Goal: Task Accomplishment & Management: Manage account settings

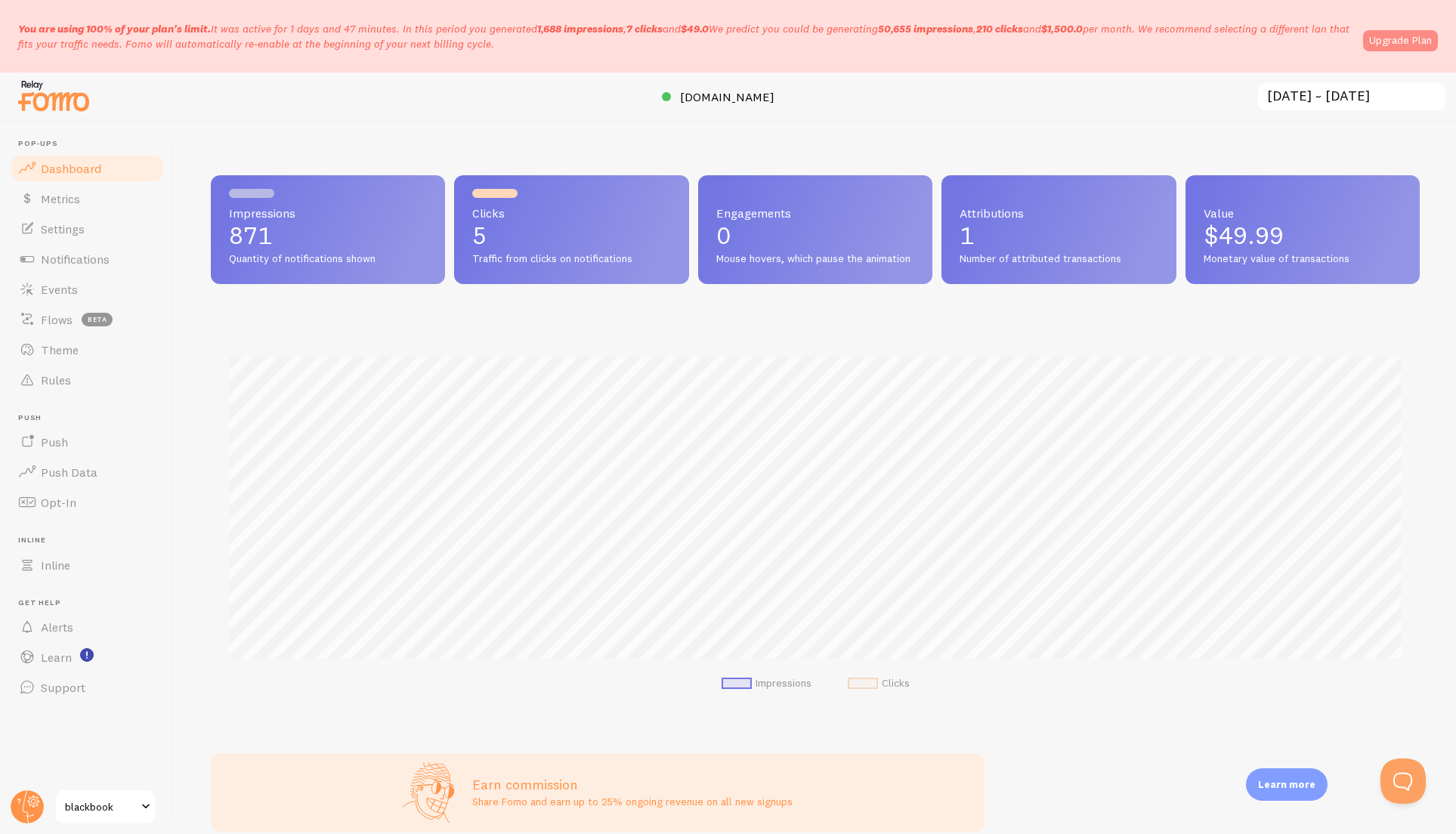
click at [1396, 39] on link "Upgrade Plan" at bounding box center [1400, 40] width 75 height 21
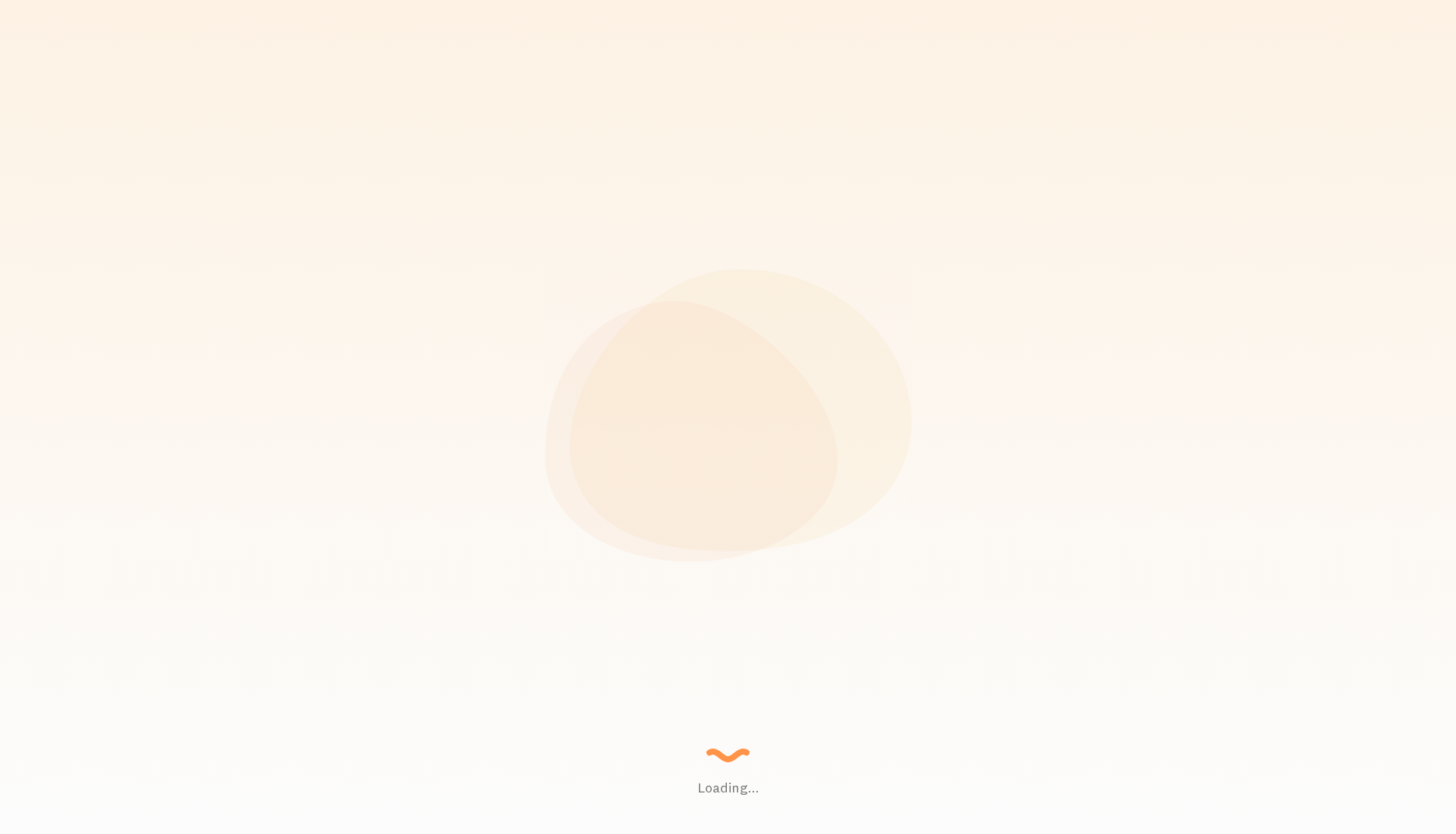
scroll to position [396, 1209]
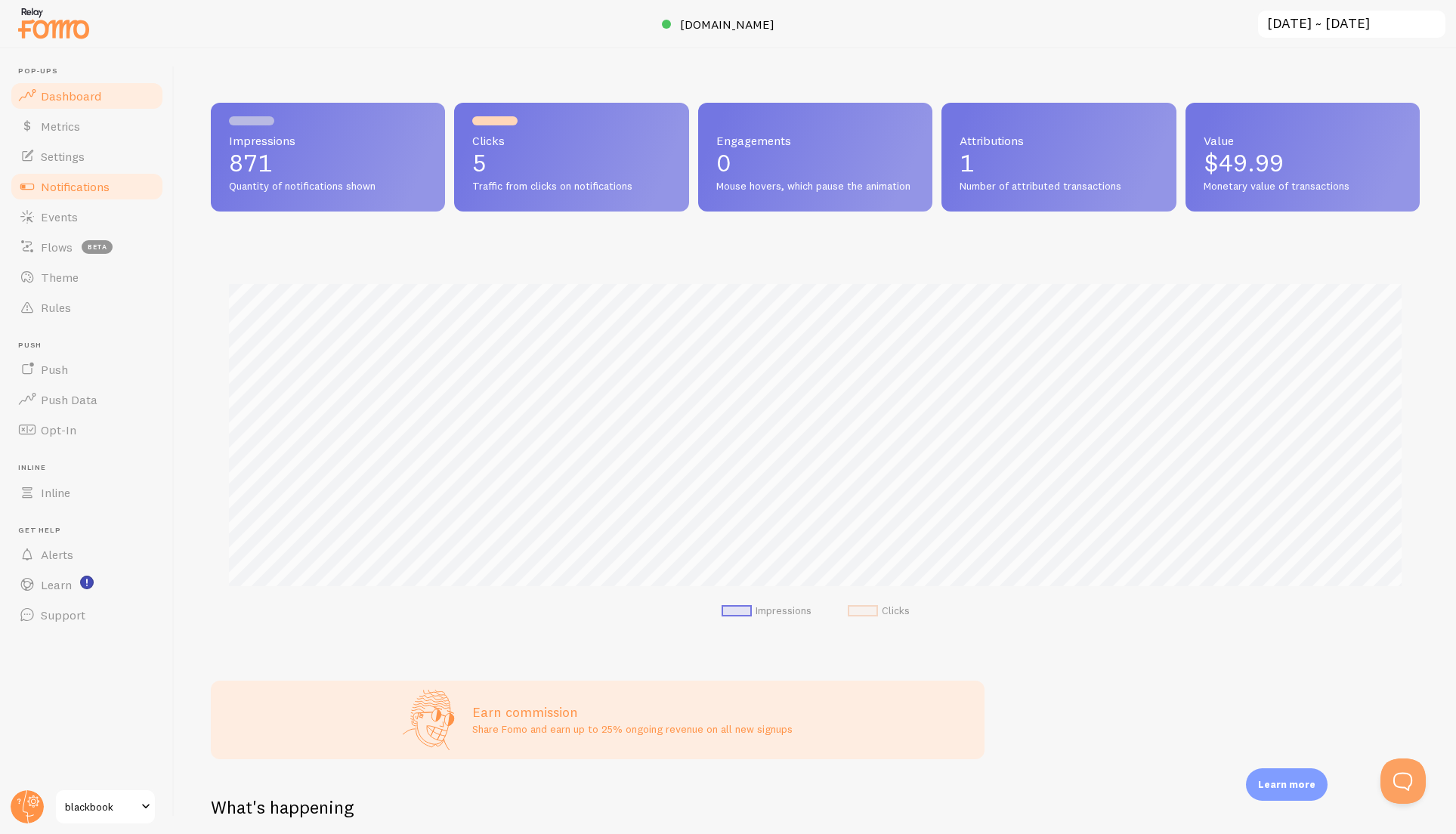
click at [76, 190] on span "Notifications" at bounding box center [76, 187] width 69 height 15
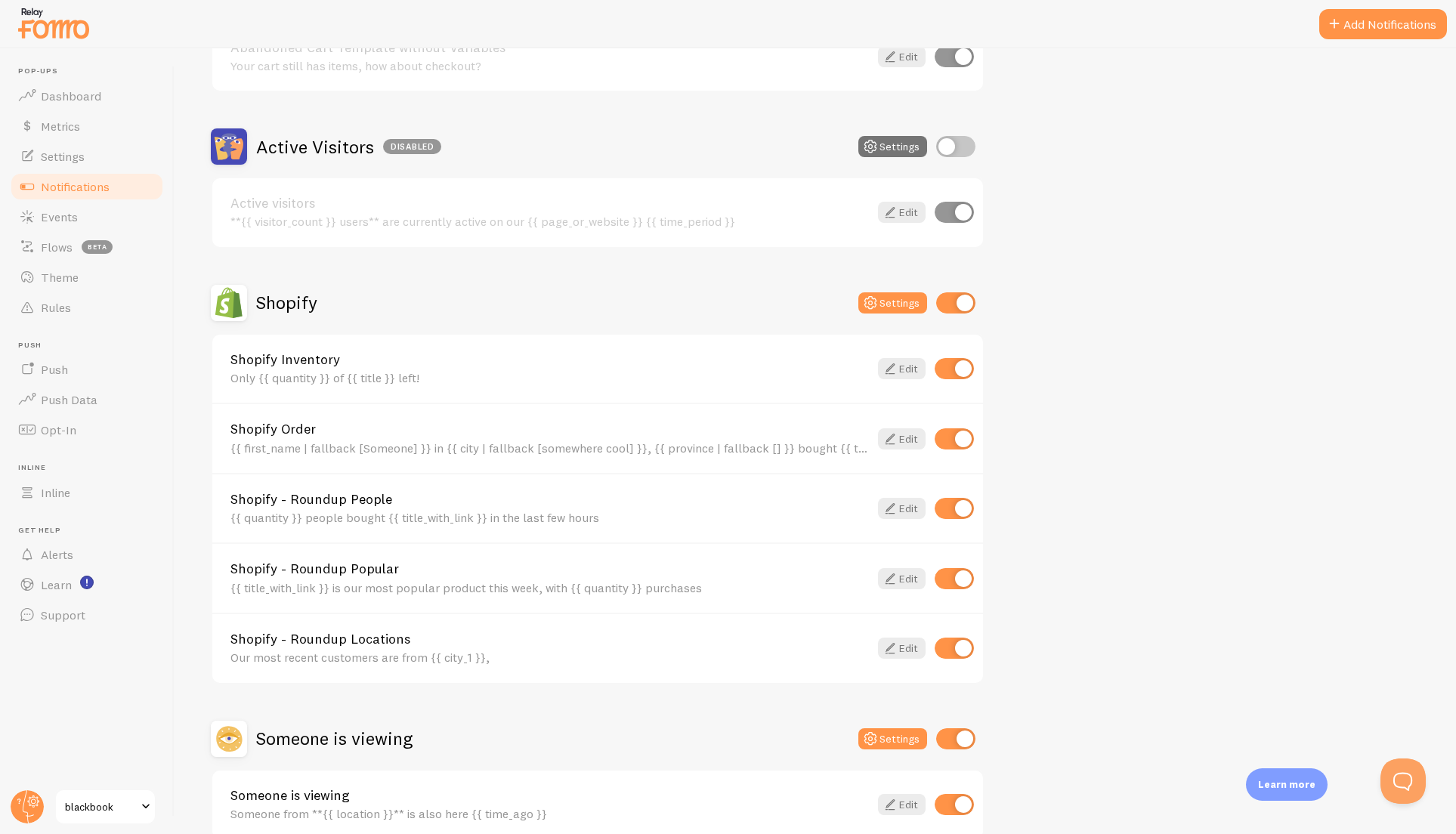
scroll to position [308, 0]
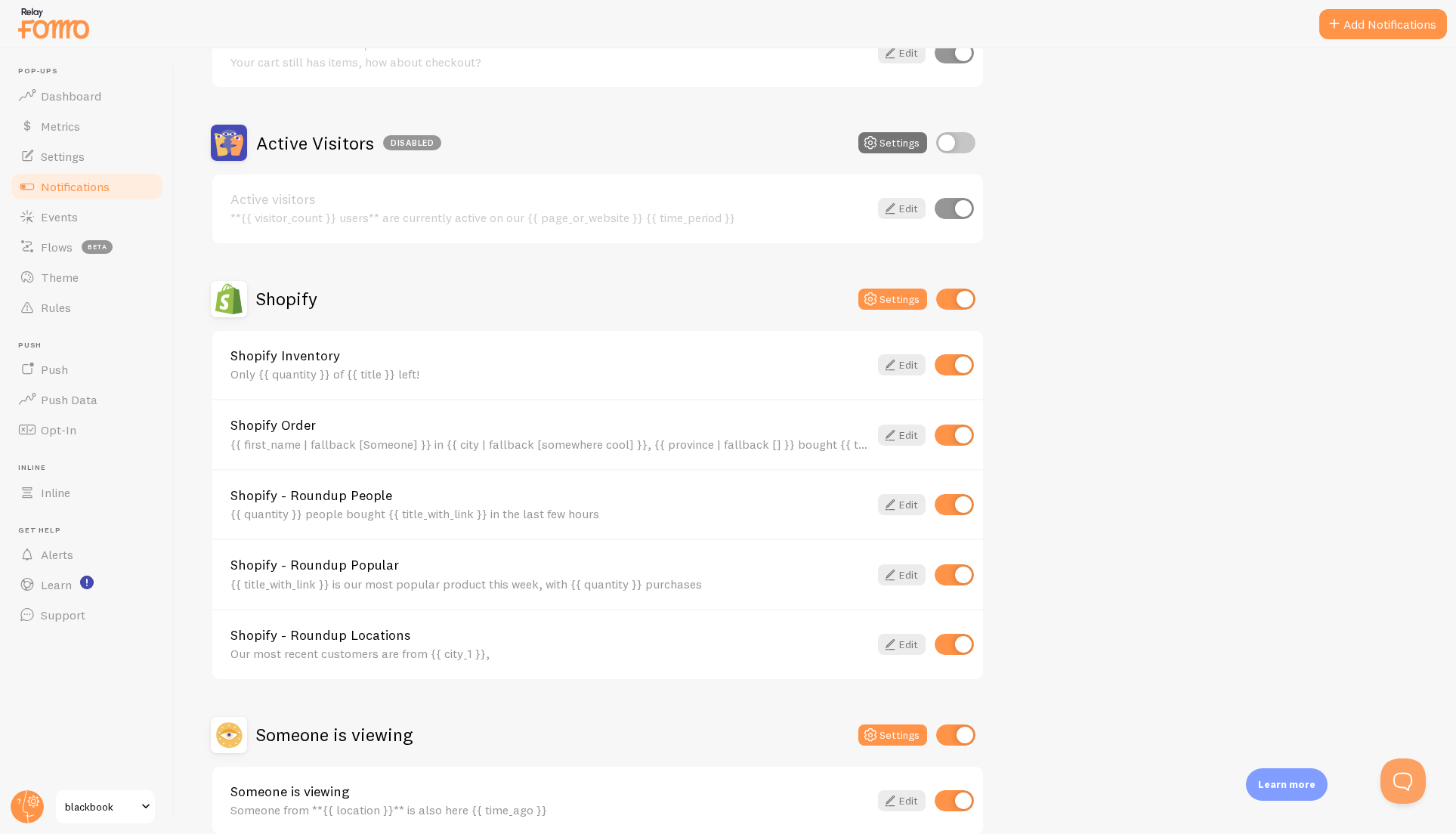
click at [955, 367] on input "checkbox" at bounding box center [954, 365] width 39 height 21
checkbox input "false"
click at [961, 571] on input "checkbox" at bounding box center [954, 575] width 39 height 21
checkbox input "false"
click at [964, 643] on input "checkbox" at bounding box center [954, 645] width 39 height 21
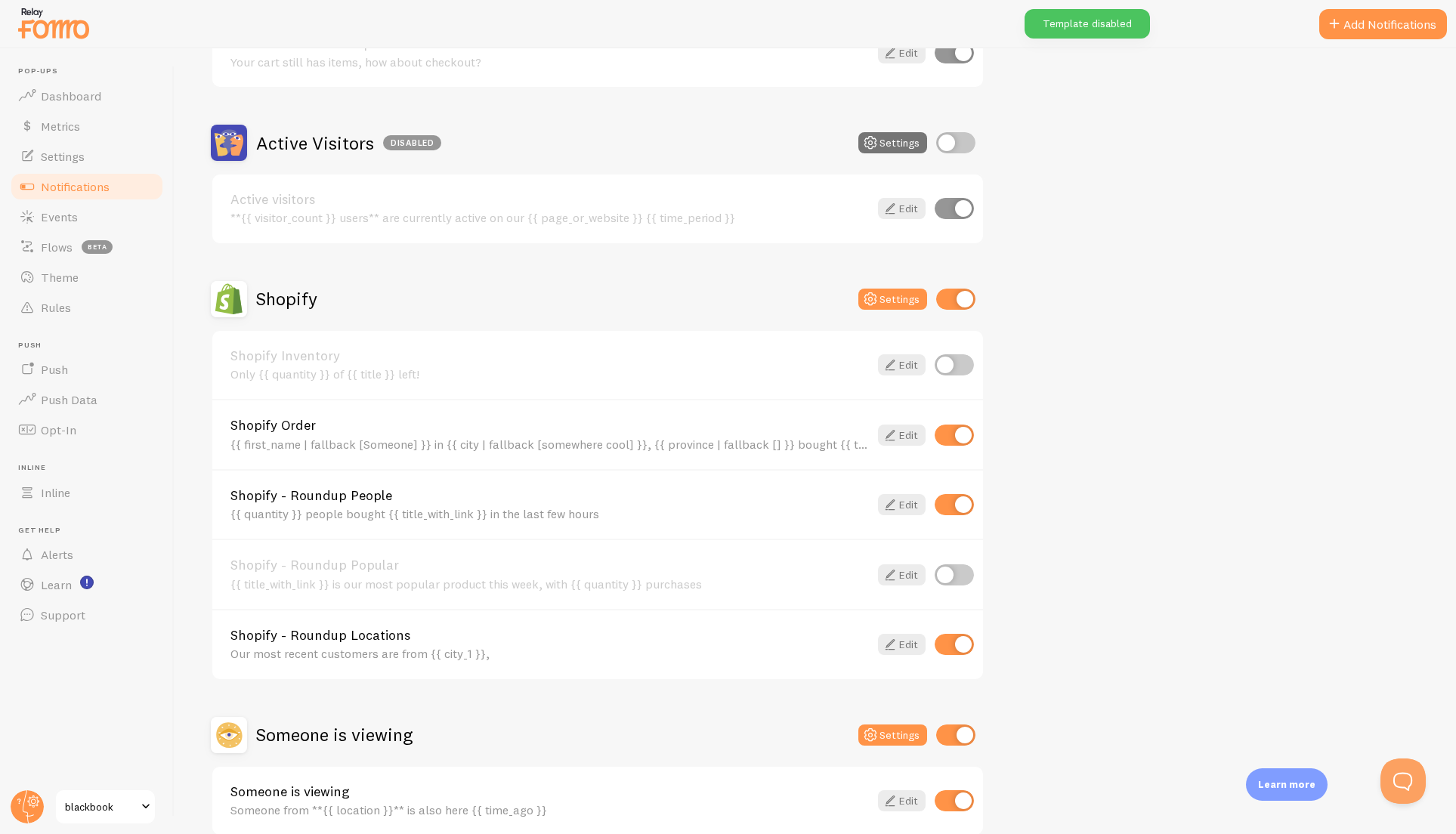
checkbox input "false"
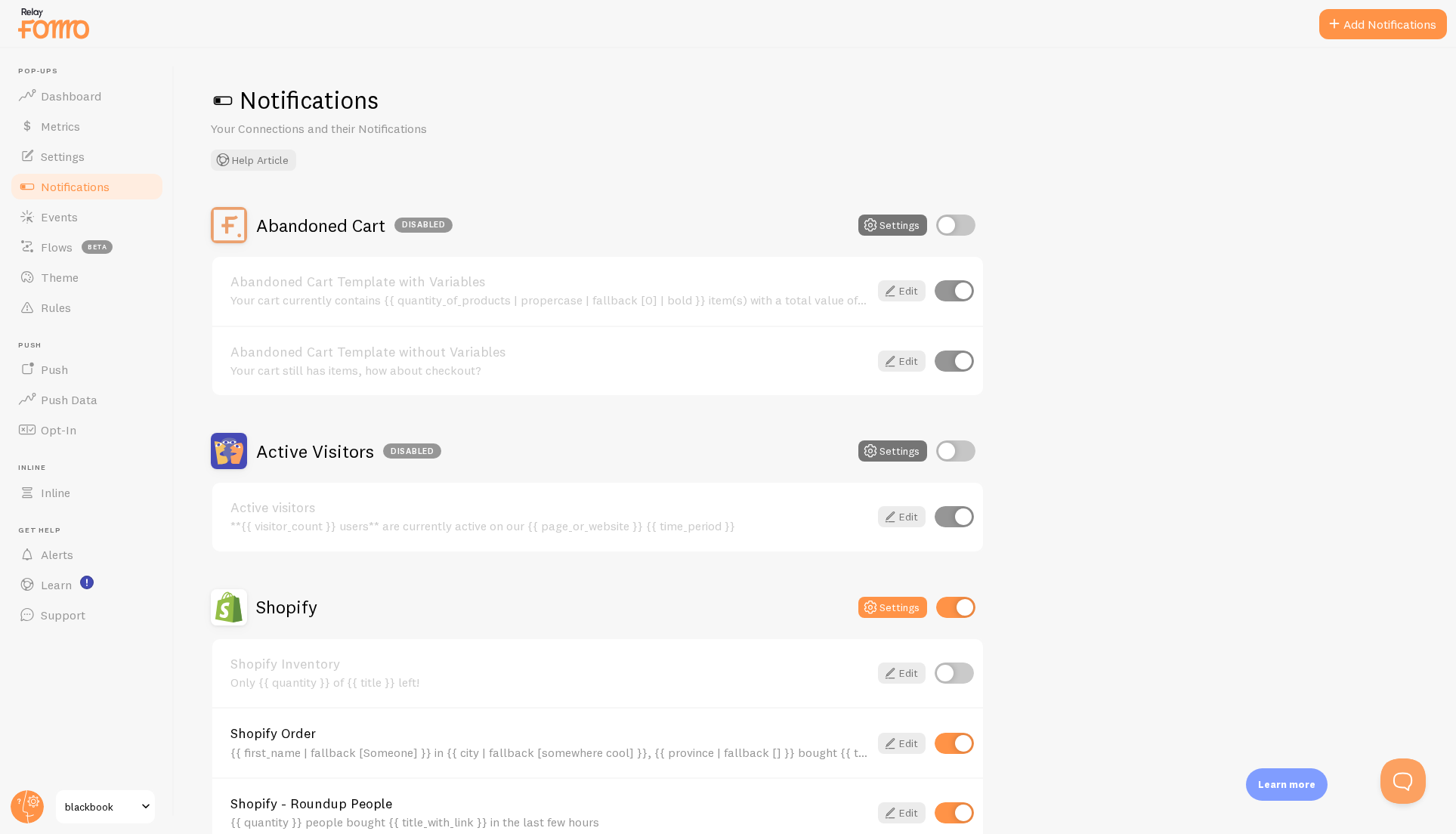
scroll to position [383, 0]
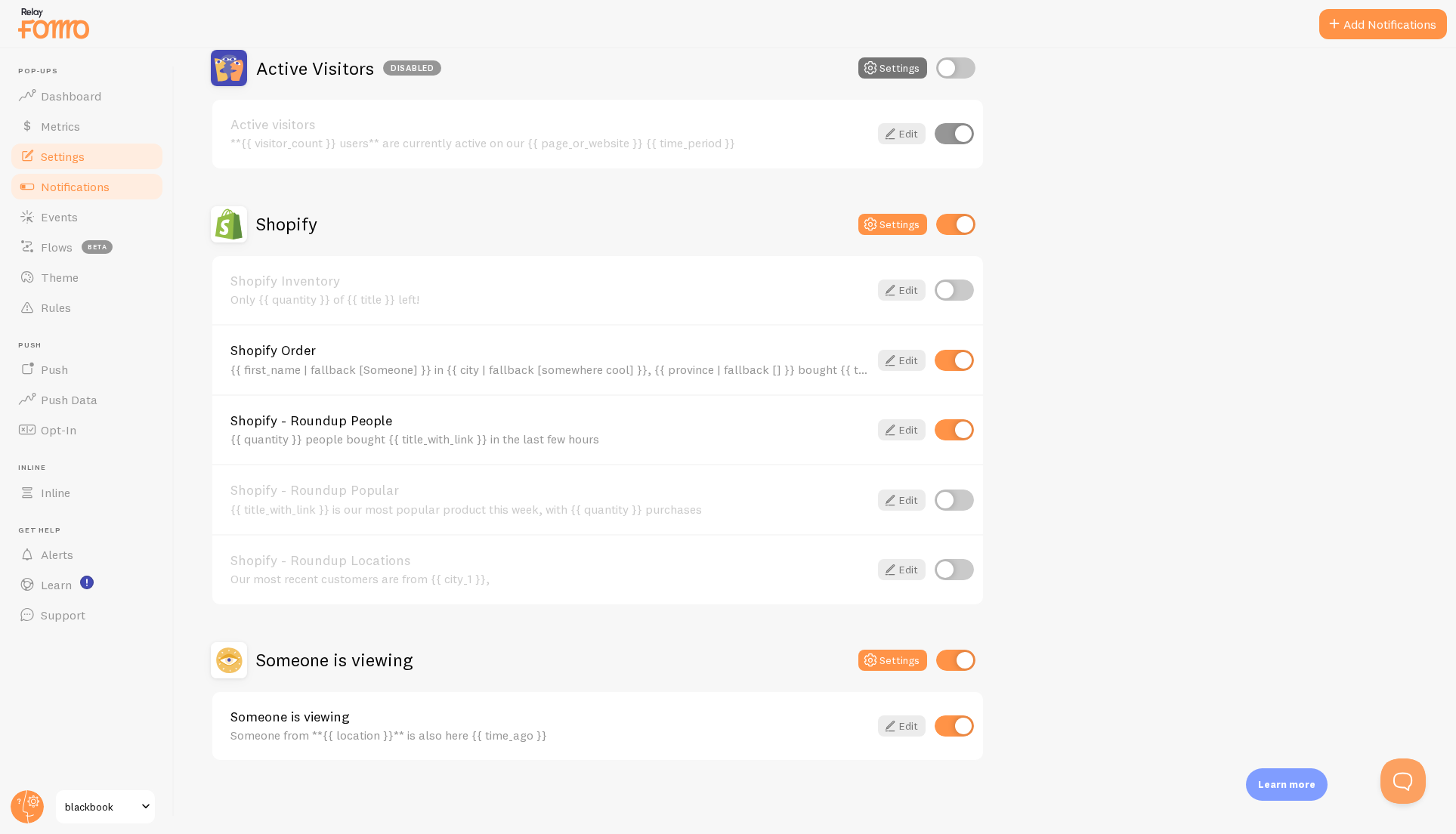
click at [74, 160] on span "Settings" at bounding box center [62, 157] width 44 height 15
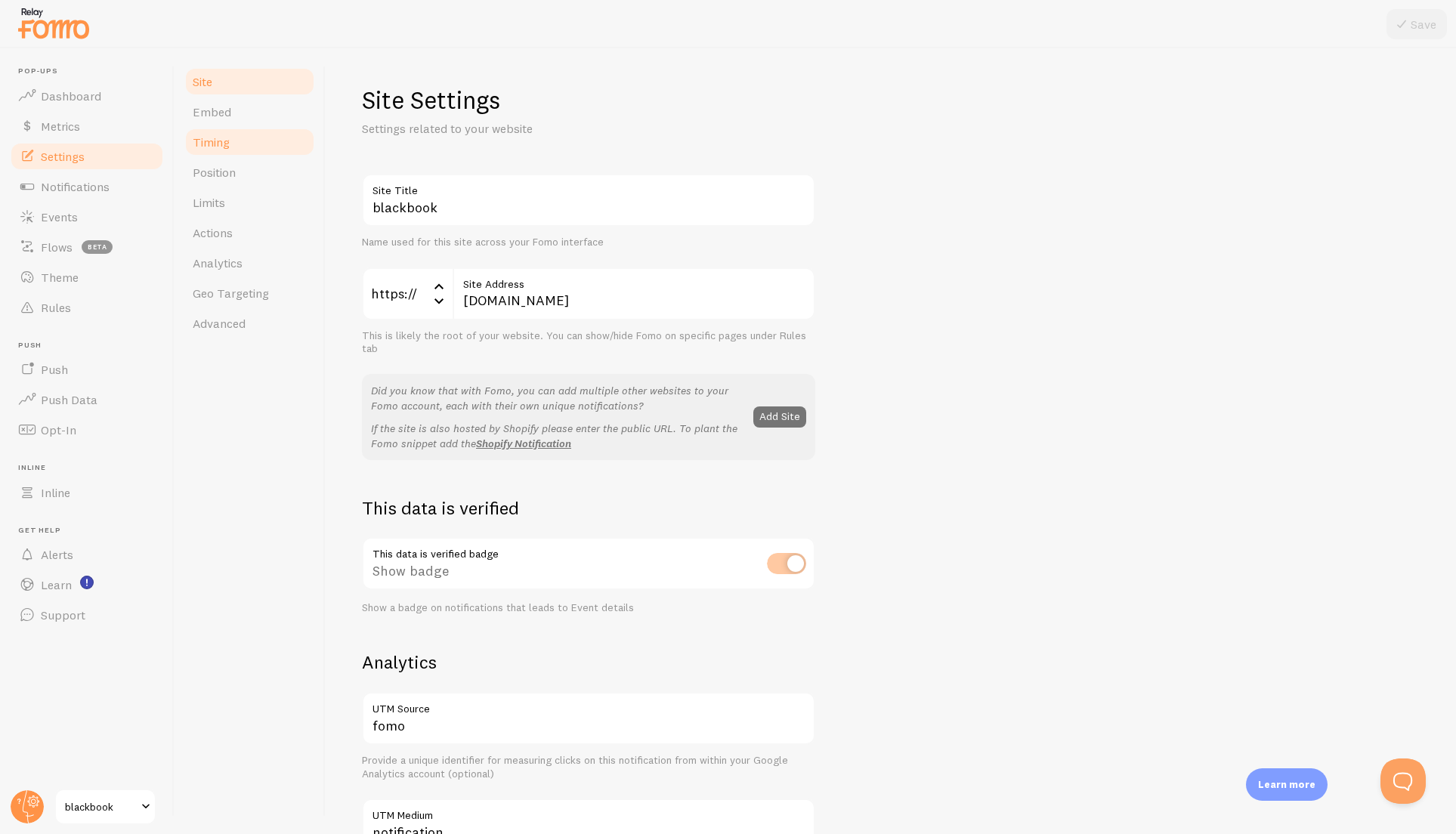
click at [242, 150] on link "Timing" at bounding box center [250, 142] width 132 height 30
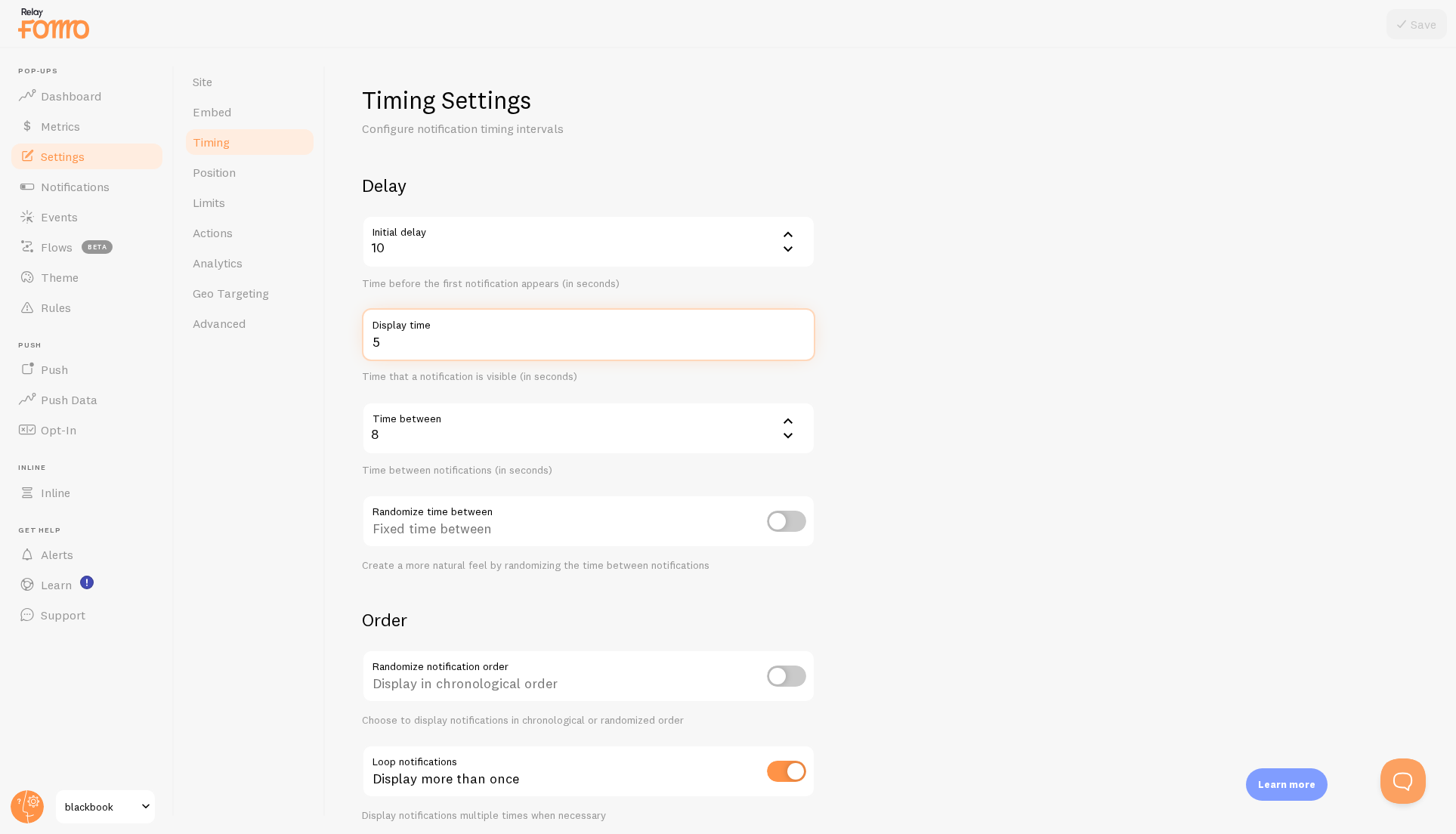
click at [797, 336] on input "5" at bounding box center [589, 334] width 453 height 53
type input "6"
click at [797, 336] on input "6" at bounding box center [589, 334] width 453 height 53
click at [792, 421] on icon at bounding box center [787, 420] width 18 height 18
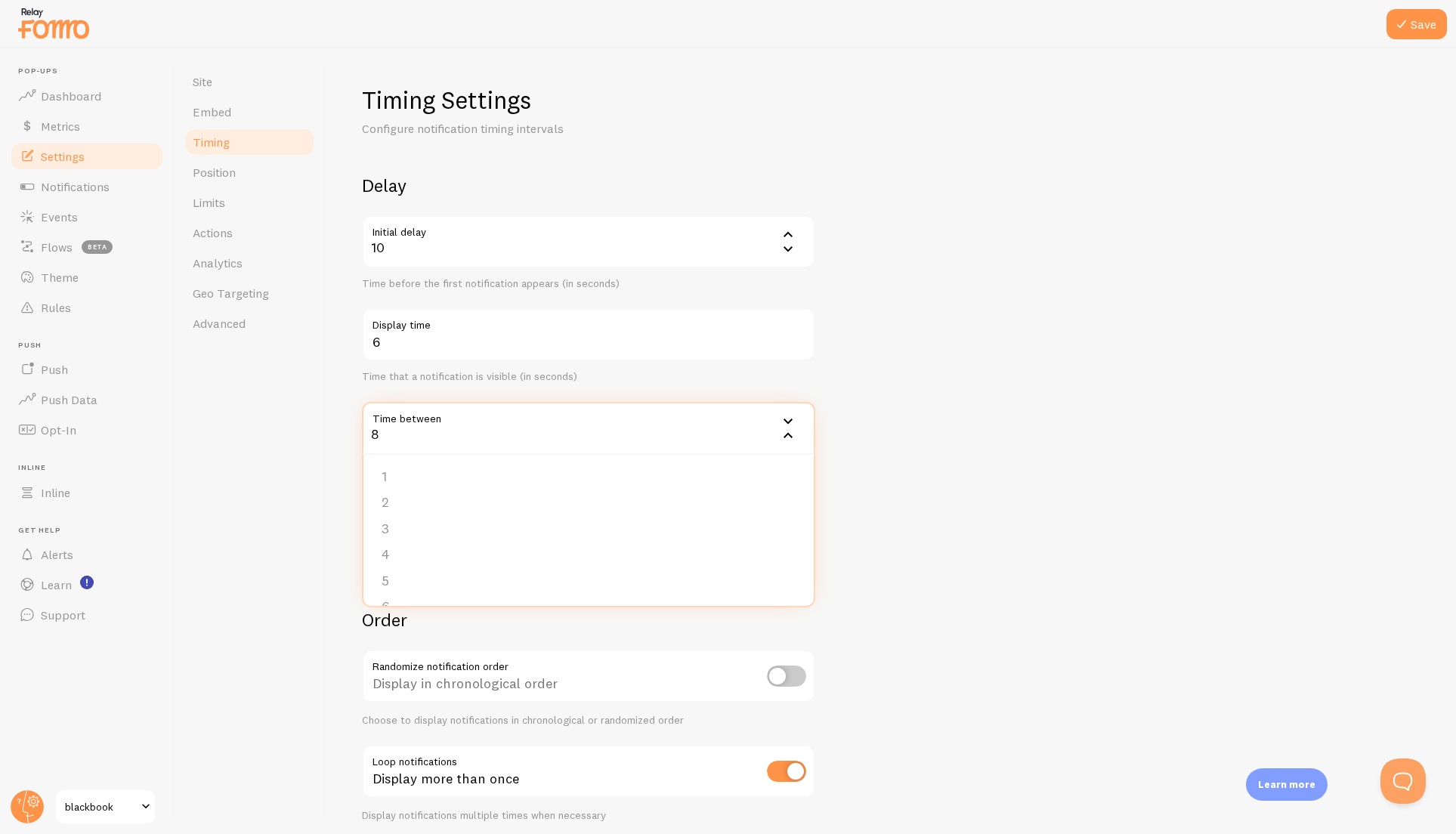
click at [792, 421] on icon at bounding box center [787, 420] width 18 height 18
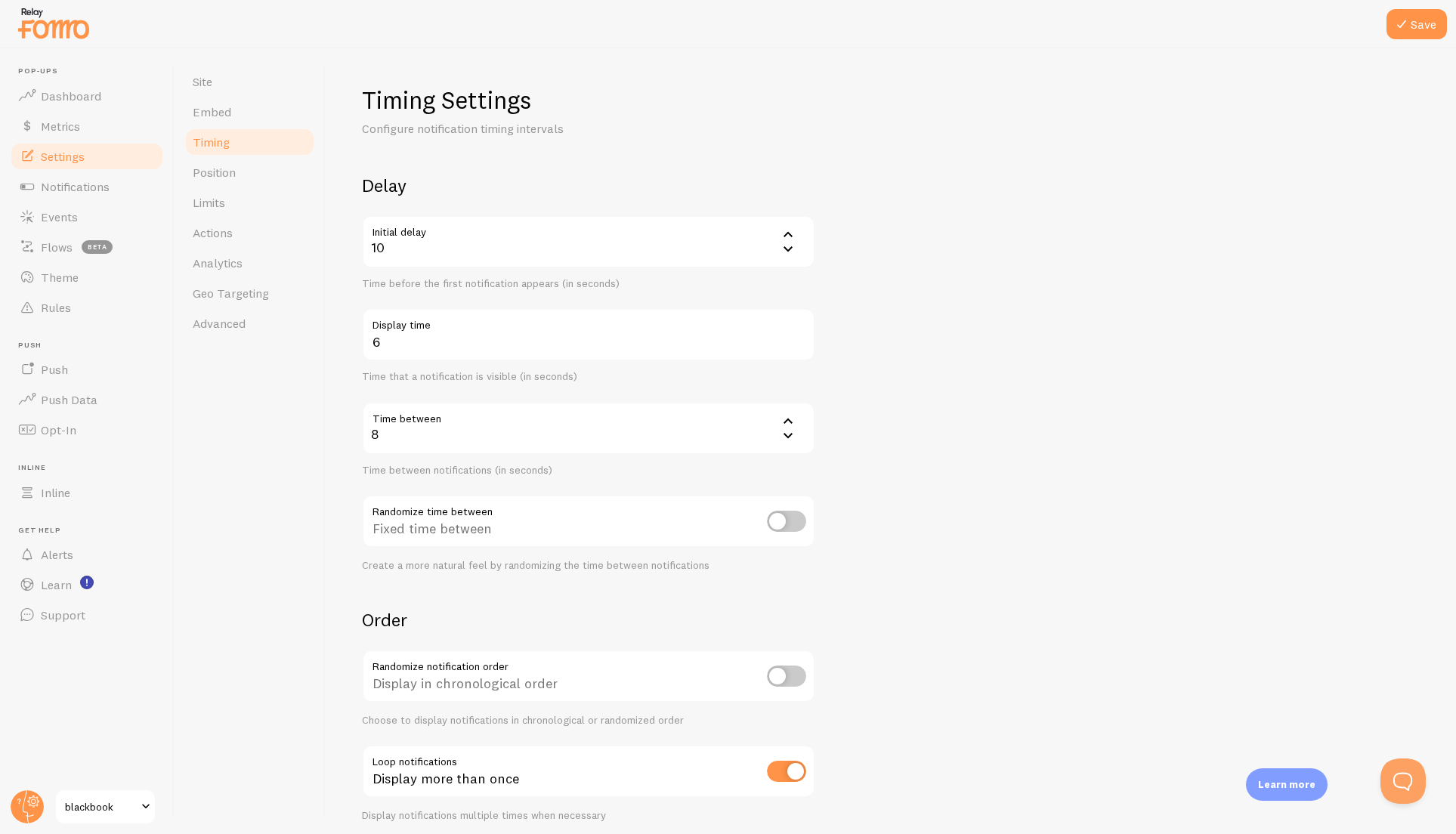
click at [790, 422] on icon at bounding box center [788, 421] width 9 height 6
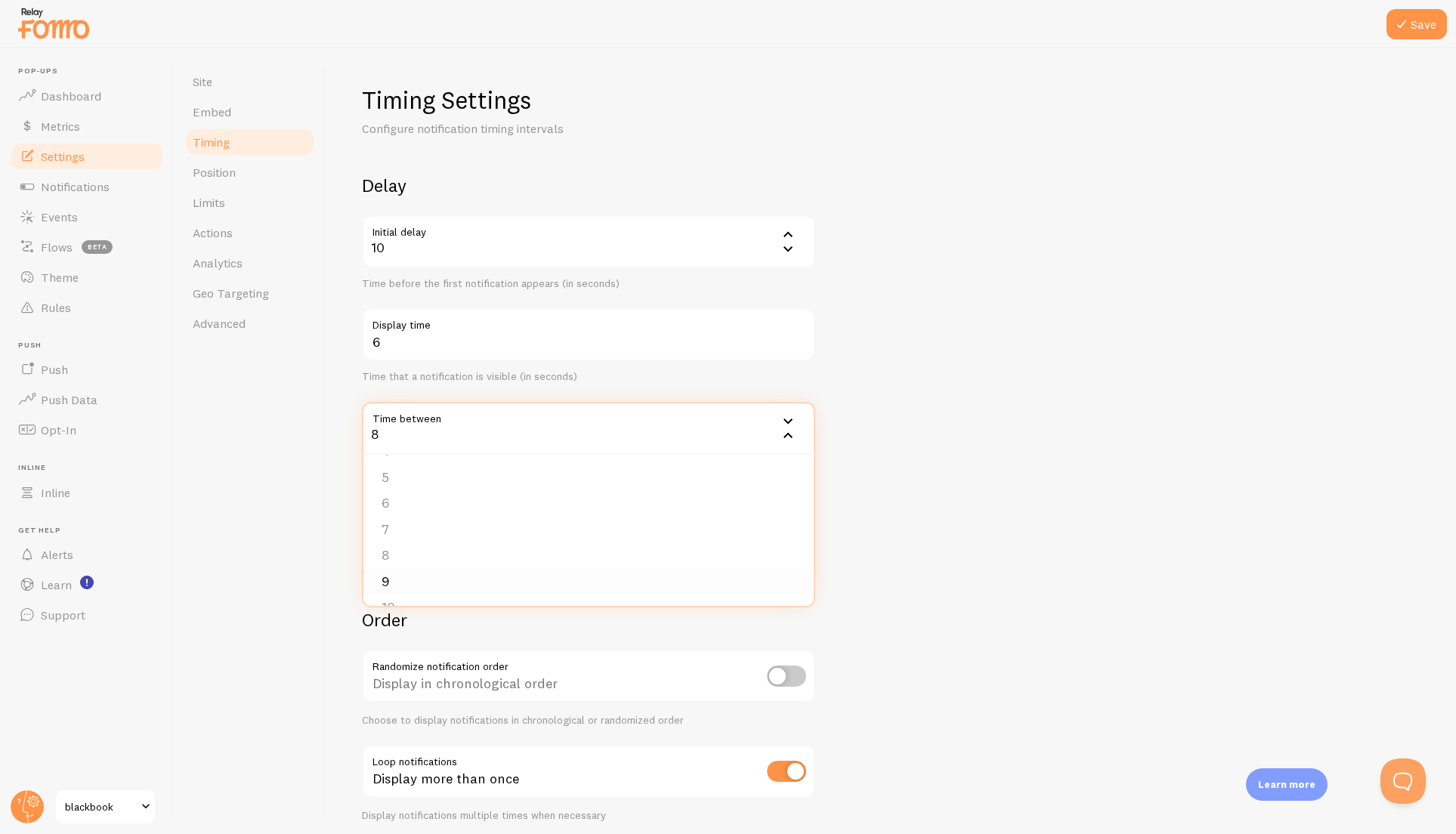
scroll to position [140, 0]
click at [548, 572] on li "10" at bounding box center [589, 572] width 451 height 26
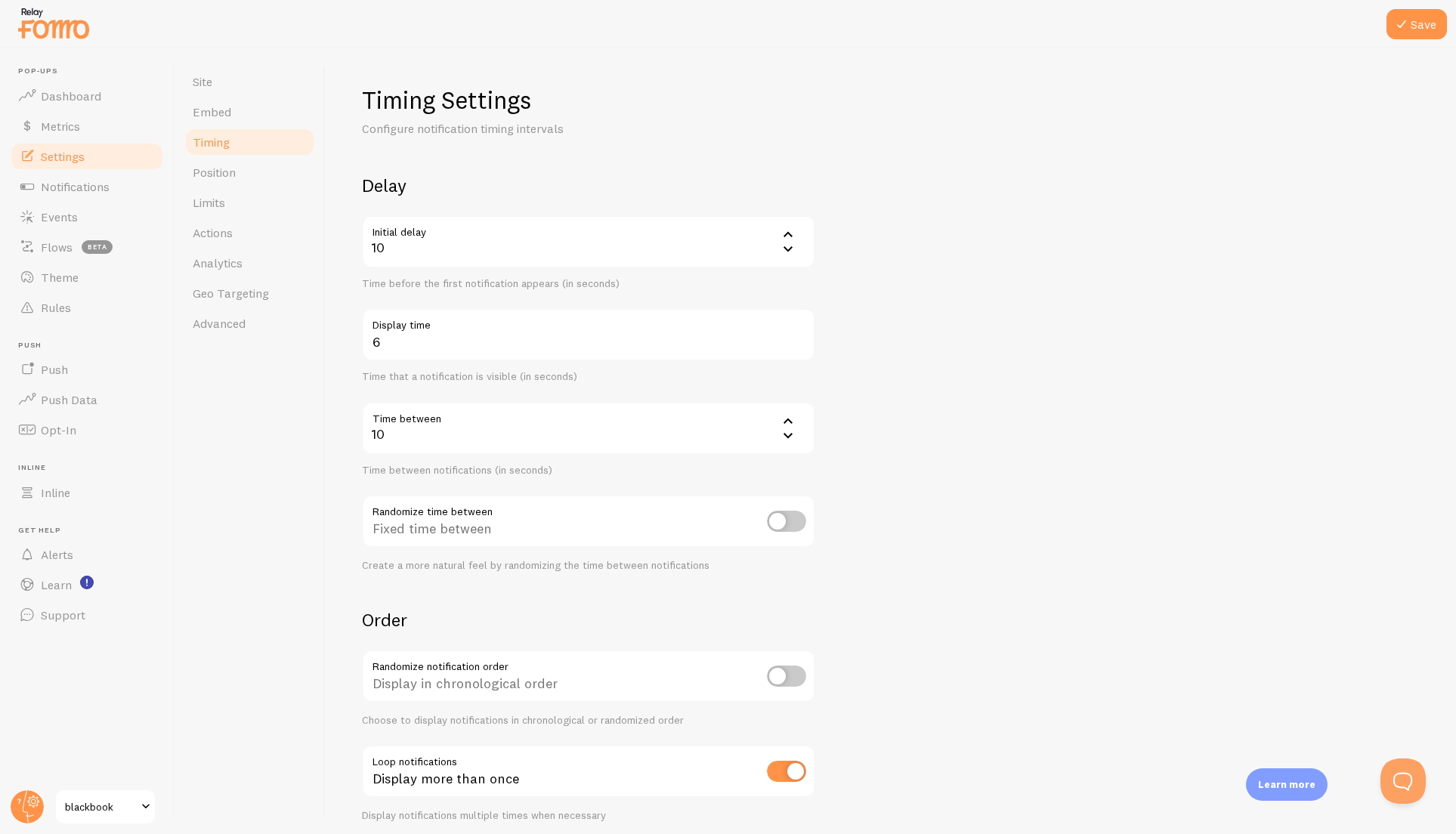
click at [902, 503] on form "Delay Initial delay 10 10 1 2 3 4 5 Time before the first notification appears …" at bounding box center [891, 497] width 1058 height 648
click at [1395, 35] on button "Save" at bounding box center [1416, 24] width 61 height 30
click at [93, 100] on span "Dashboard" at bounding box center [71, 96] width 61 height 15
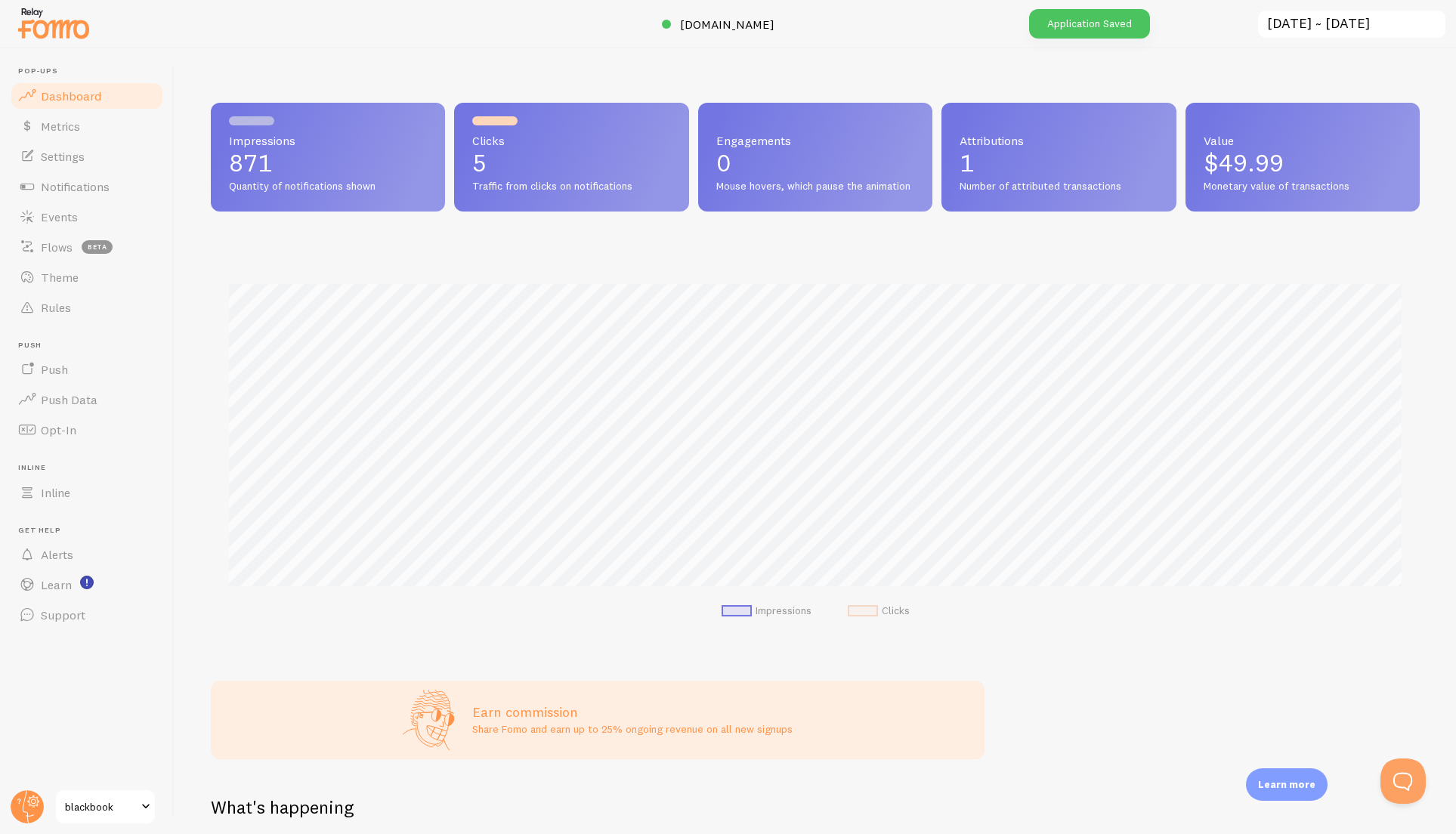
scroll to position [396, 1209]
